Goal: Task Accomplishment & Management: Manage account settings

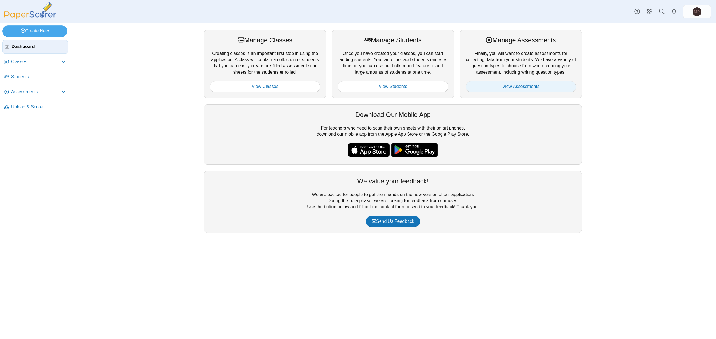
click at [538, 82] on link "View Assessments" at bounding box center [521, 86] width 110 height 11
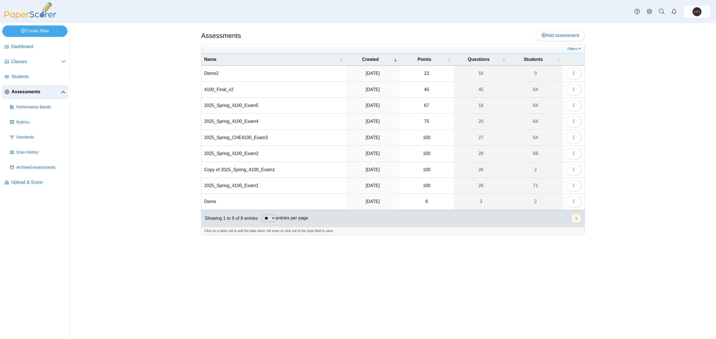
click at [277, 120] on td "2025_Spring_4100_Exam4" at bounding box center [273, 122] width 144 height 16
click at [277, 120] on input "**********" at bounding box center [273, 121] width 139 height 11
click at [569, 124] on button "button" at bounding box center [573, 121] width 16 height 11
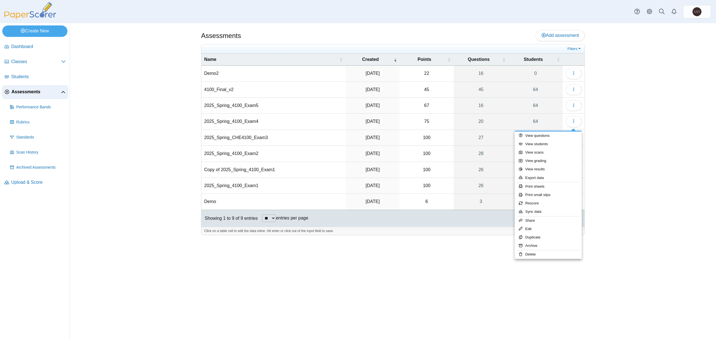
click at [28, 95] on span "Assessments" at bounding box center [35, 92] width 49 height 6
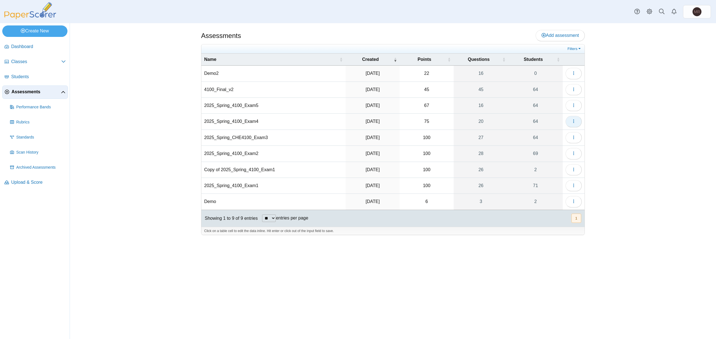
click at [575, 122] on icon "button" at bounding box center [573, 121] width 4 height 4
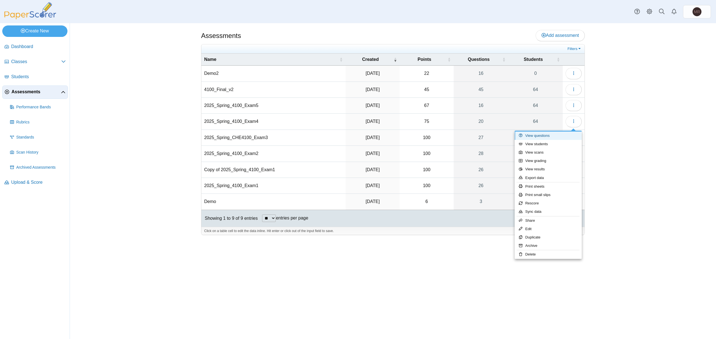
click at [555, 137] on link "View questions" at bounding box center [548, 136] width 67 height 8
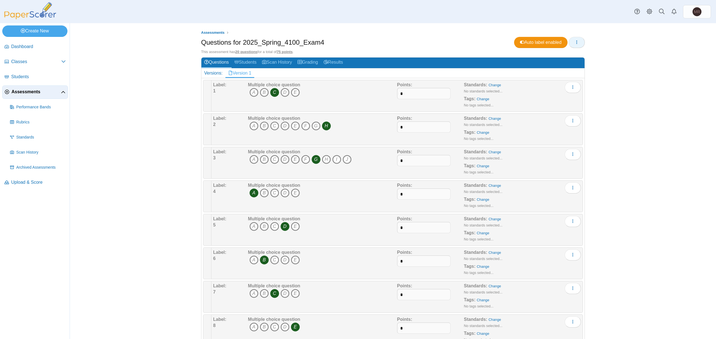
click at [574, 37] on button "button" at bounding box center [577, 42] width 16 height 11
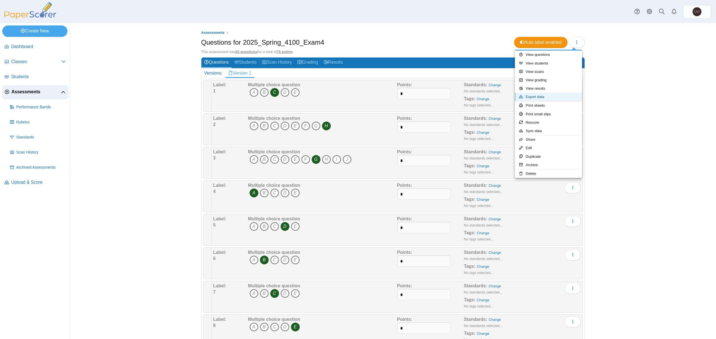
click at [555, 93] on link "Export data" at bounding box center [548, 97] width 67 height 8
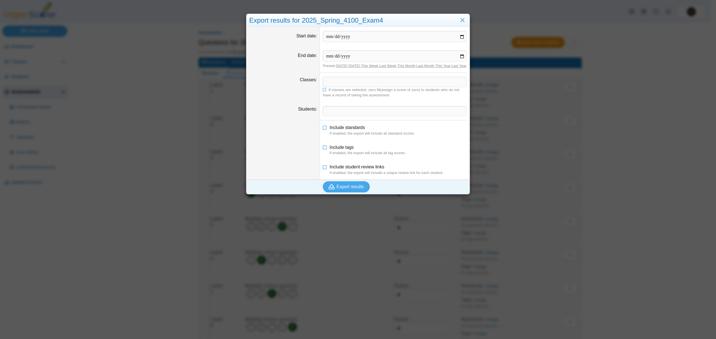
click at [645, 90] on div "Export results for 2025_Spring_4100_Exam4 Start date End date Presets: [DATE] ,…" at bounding box center [358, 169] width 716 height 339
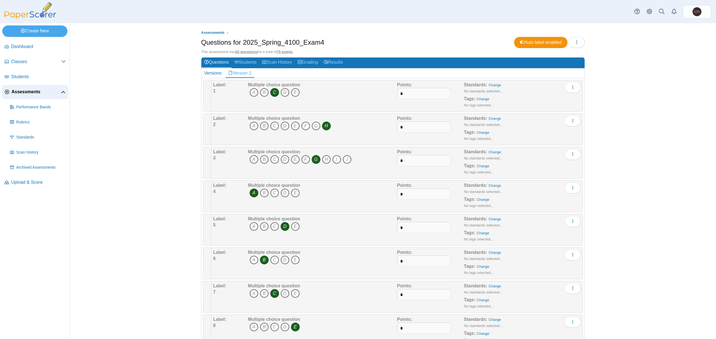
click at [37, 92] on span "Assessments" at bounding box center [35, 92] width 49 height 6
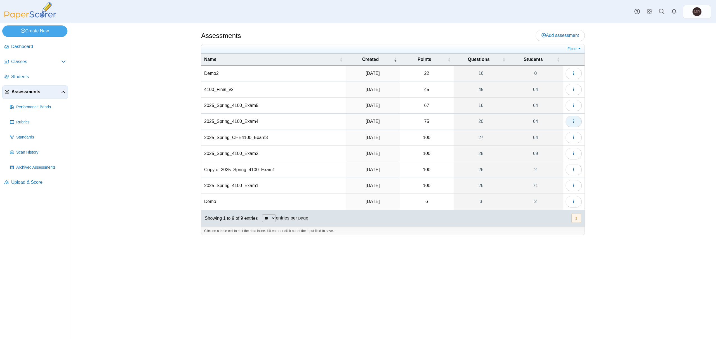
click at [575, 121] on icon "button" at bounding box center [573, 121] width 4 height 4
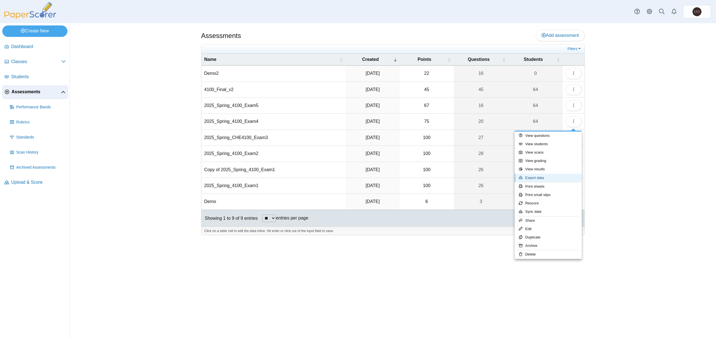
click at [547, 176] on link "Export data" at bounding box center [548, 178] width 67 height 8
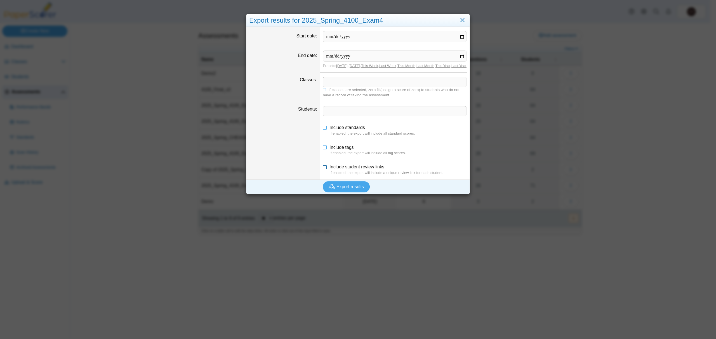
click at [323, 168] on icon at bounding box center [325, 166] width 4 height 4
click at [379, 87] on span at bounding box center [394, 82] width 143 height 10
click at [341, 112] on span at bounding box center [394, 112] width 143 height 10
click at [441, 68] on link "This Year" at bounding box center [442, 66] width 15 height 4
click at [446, 67] on link "This Year" at bounding box center [442, 66] width 15 height 4
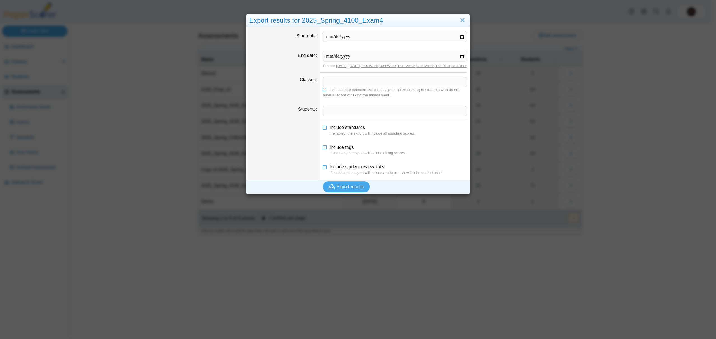
click at [373, 87] on span at bounding box center [394, 82] width 143 height 10
click at [353, 116] on span at bounding box center [394, 112] width 143 height 10
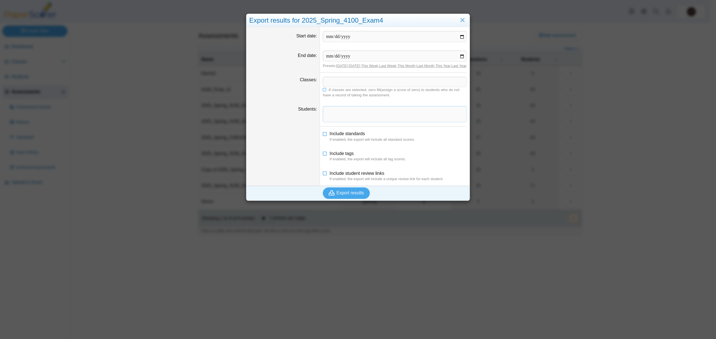
click at [359, 86] on span at bounding box center [394, 82] width 143 height 10
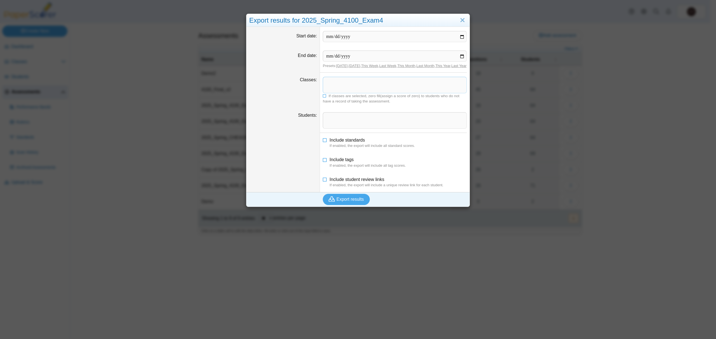
click at [360, 92] on span at bounding box center [394, 85] width 143 height 16
click at [359, 93] on span at bounding box center [394, 85] width 143 height 16
click at [358, 93] on span at bounding box center [394, 85] width 143 height 16
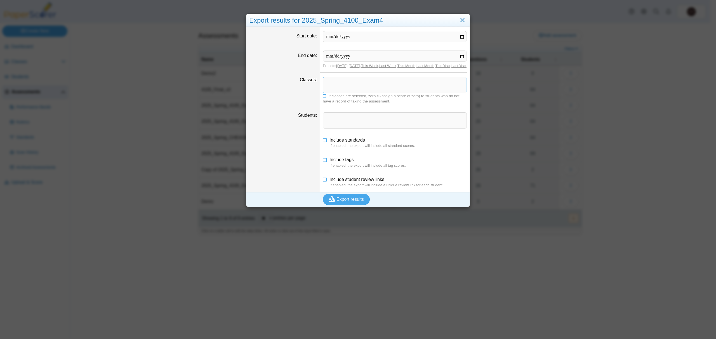
click at [358, 93] on span at bounding box center [394, 85] width 143 height 16
click at [332, 92] on span at bounding box center [394, 85] width 143 height 16
click at [333, 73] on dd "Presets: [DATE] , [DATE] , This Week , Last Week , This Month , Last Month , Th…" at bounding box center [395, 59] width 150 height 26
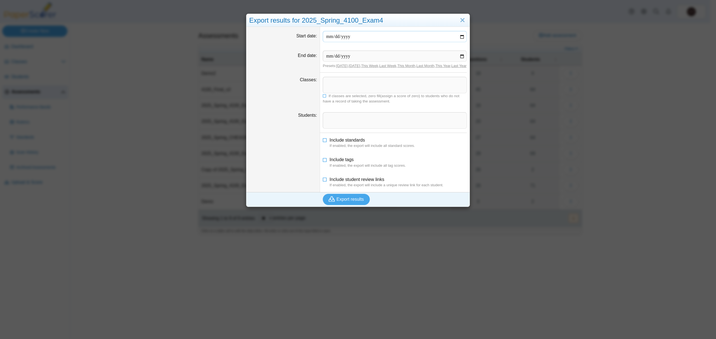
click at [460, 36] on input "Start date" at bounding box center [395, 36] width 144 height 11
click at [442, 66] on link "This Year" at bounding box center [442, 66] width 15 height 4
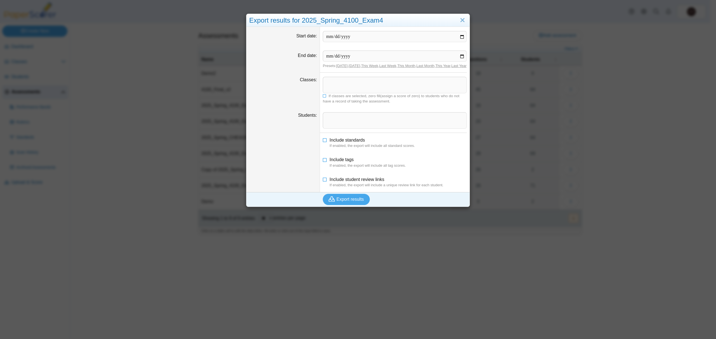
click at [442, 66] on link "This Year" at bounding box center [442, 66] width 15 height 4
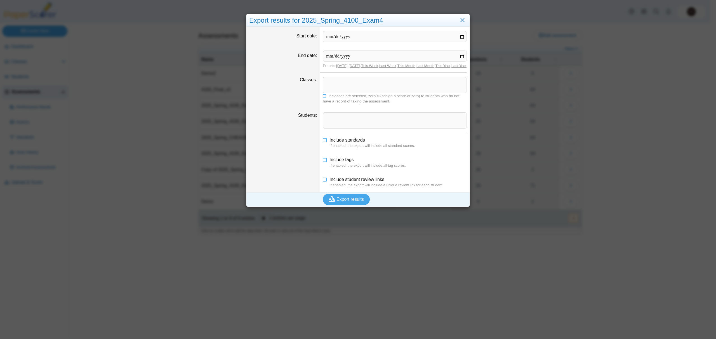
click at [442, 66] on link "This Year" at bounding box center [442, 66] width 15 height 4
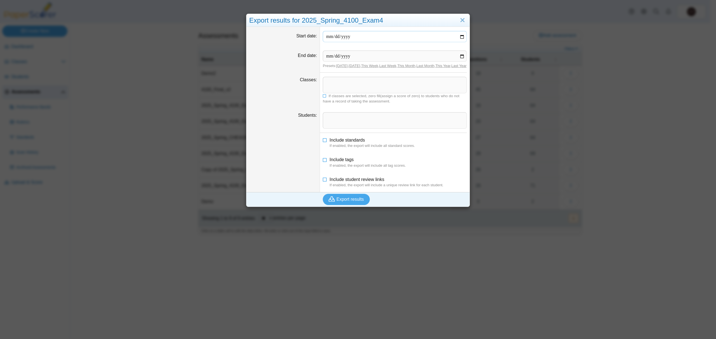
click at [425, 37] on input "Start date" at bounding box center [395, 36] width 144 height 11
click at [458, 37] on input "Start date" at bounding box center [395, 36] width 144 height 11
type input "**********"
click at [460, 55] on input "End date" at bounding box center [395, 56] width 144 height 11
type input "**********"
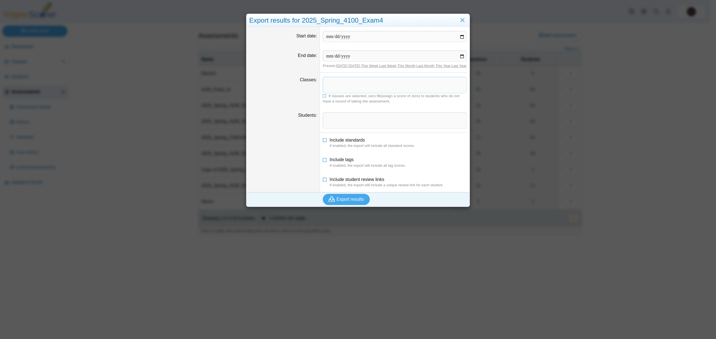
click at [339, 86] on span at bounding box center [394, 85] width 143 height 16
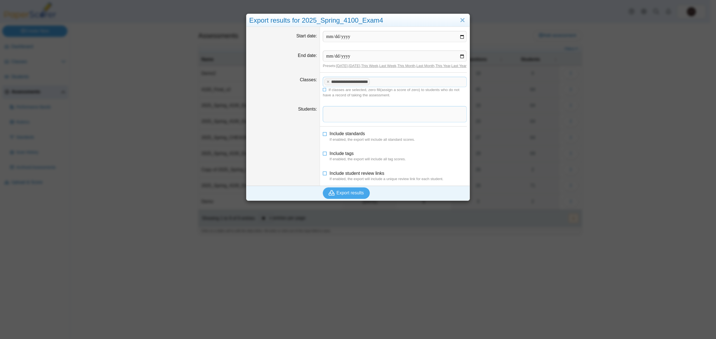
click at [351, 121] on span at bounding box center [394, 115] width 143 height 16
click at [293, 185] on dt at bounding box center [283, 176] width 74 height 20
